Goal: Task Accomplishment & Management: Use online tool/utility

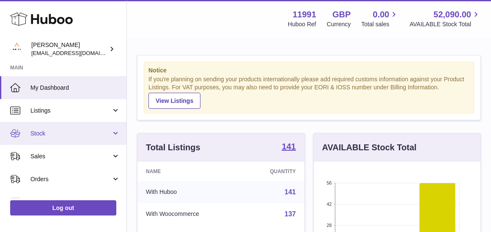
scroll to position [10, 0]
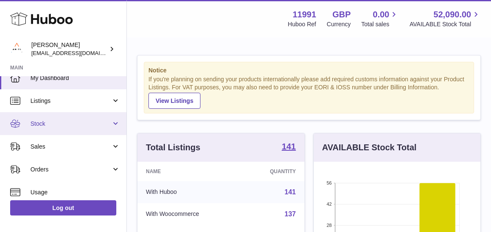
click at [60, 129] on link "Stock" at bounding box center [63, 123] width 127 height 23
click at [51, 125] on span "Stock" at bounding box center [70, 124] width 81 height 8
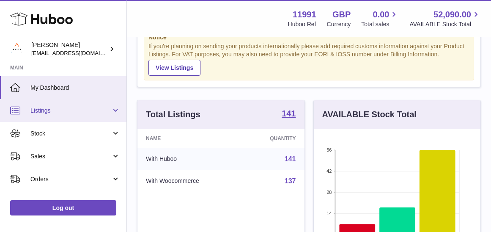
scroll to position [0, 0]
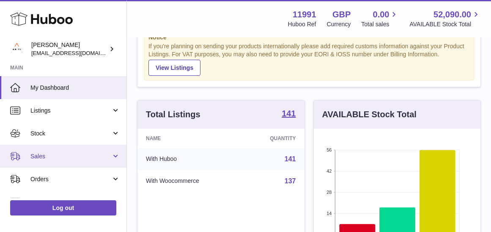
click at [71, 152] on span "Sales" at bounding box center [70, 156] width 81 height 8
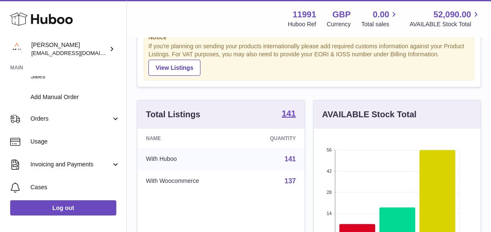
scroll to position [110, 0]
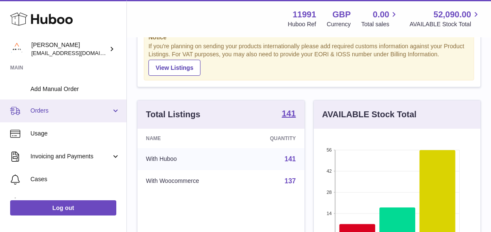
click at [66, 113] on link "Orders" at bounding box center [63, 110] width 127 height 23
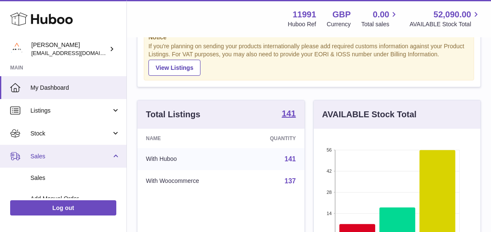
scroll to position [0, 0]
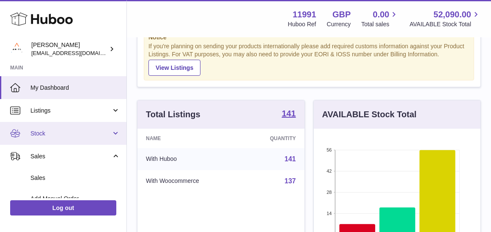
click at [62, 138] on link "Stock" at bounding box center [63, 133] width 127 height 23
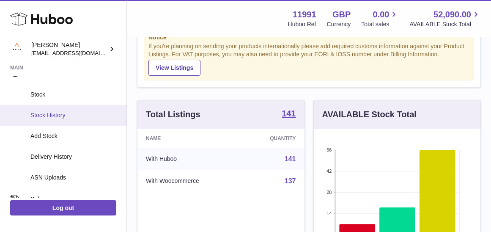
scroll to position [62, 0]
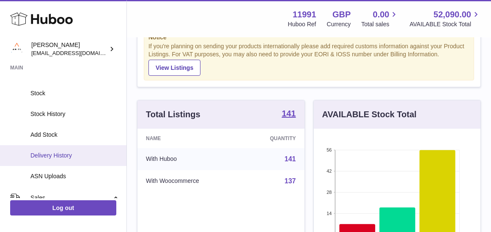
click at [63, 151] on span "Delivery History" at bounding box center [75, 155] width 90 height 8
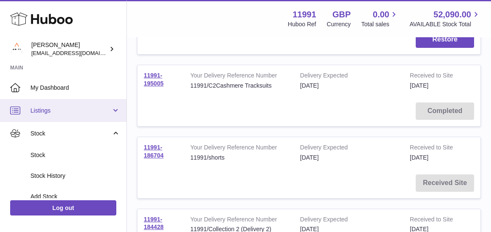
click at [52, 113] on link "Listings" at bounding box center [63, 110] width 127 height 23
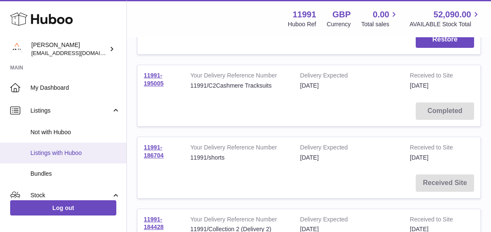
click at [58, 155] on span "Listings with Huboo" at bounding box center [75, 153] width 90 height 8
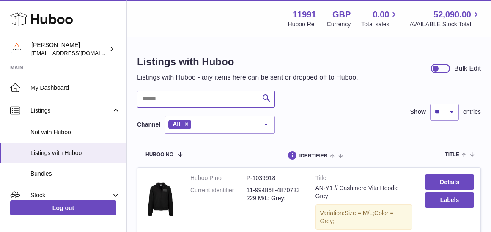
click at [172, 100] on input "text" at bounding box center [206, 99] width 138 height 17
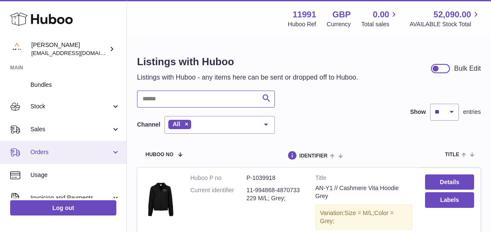
scroll to position [90, 0]
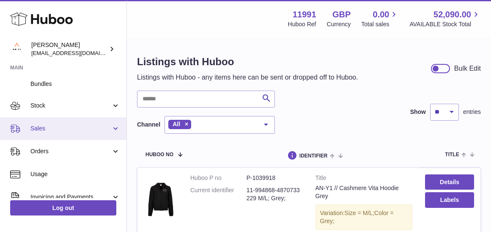
click at [64, 129] on span "Sales" at bounding box center [70, 128] width 81 height 8
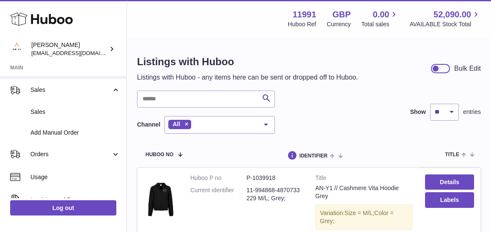
scroll to position [133, 0]
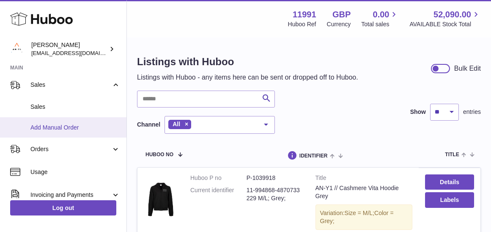
click at [68, 127] on span "Add Manual Order" at bounding box center [75, 128] width 90 height 8
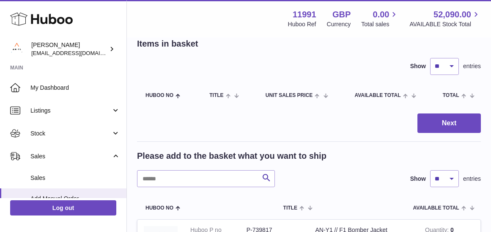
scroll to position [96, 0]
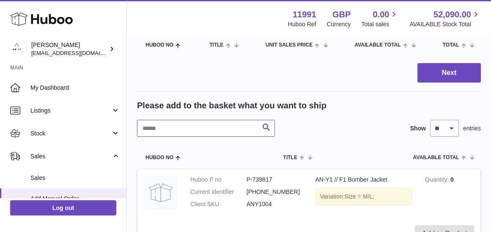
click at [176, 127] on input "text" at bounding box center [206, 128] width 138 height 17
type input "****"
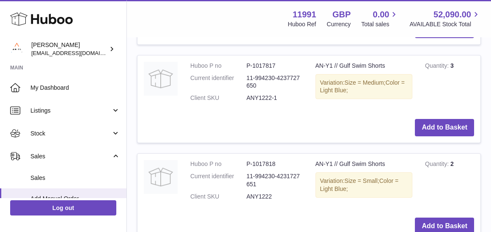
scroll to position [338, 0]
